Goal: Transaction & Acquisition: Purchase product/service

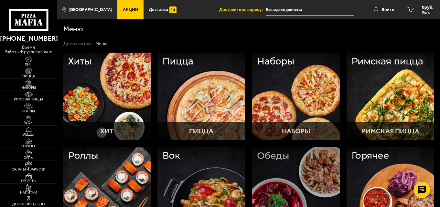
click at [274, 151] on div at bounding box center [296, 191] width 88 height 88
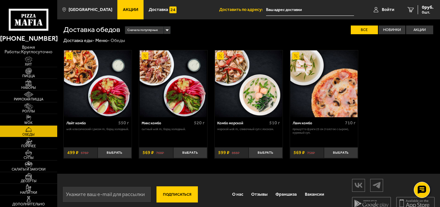
click at [268, 62] on img at bounding box center [248, 83] width 67 height 67
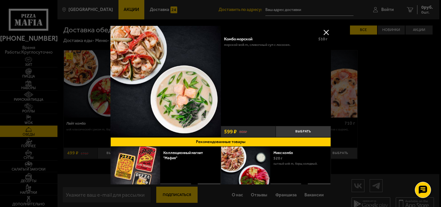
click at [265, 90] on div "Комбо морской 510 г Морской Wok M, Сливочный суп с лососем." at bounding box center [276, 77] width 111 height 91
click at [326, 30] on button at bounding box center [327, 32] width 10 height 10
